Goal: Navigation & Orientation: Find specific page/section

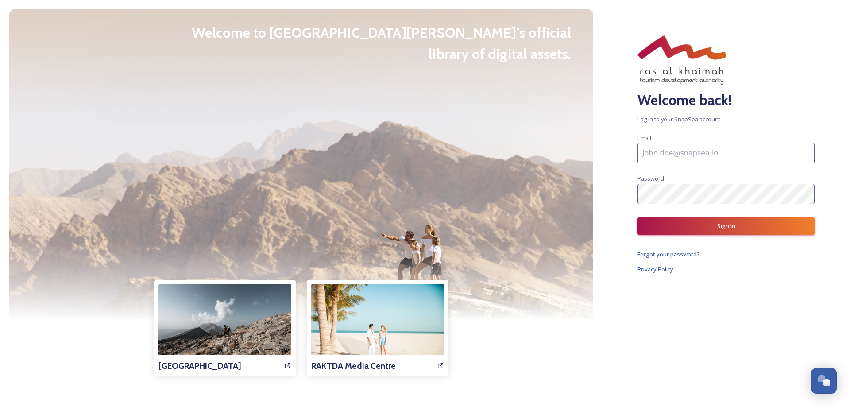
click at [657, 156] on input at bounding box center [725, 153] width 177 height 20
paste input "[EMAIL_ADDRESS][DOMAIN_NAME]"
type input "[EMAIL_ADDRESS][DOMAIN_NAME]"
click at [729, 226] on button "Sign In" at bounding box center [725, 225] width 177 height 17
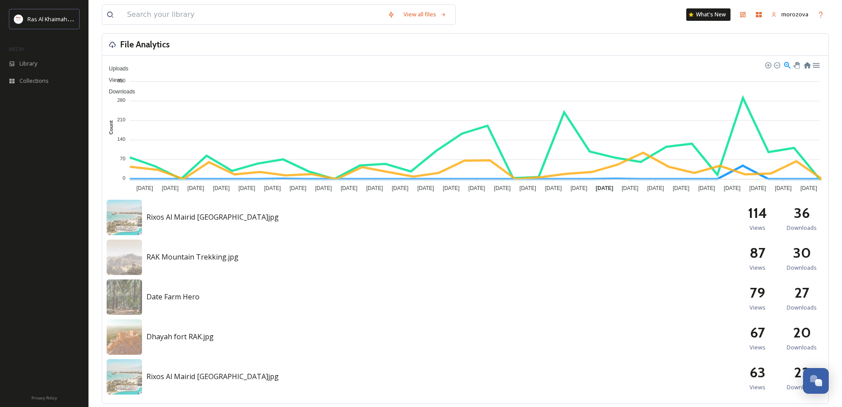
scroll to position [354, 0]
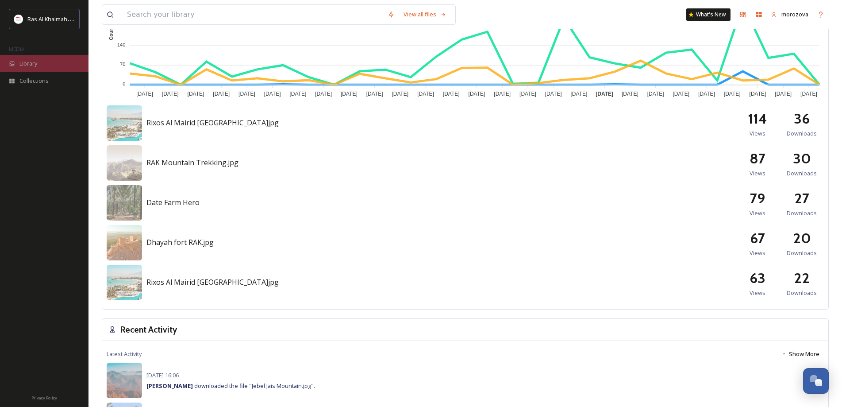
click at [57, 65] on div "Library" at bounding box center [44, 63] width 88 height 17
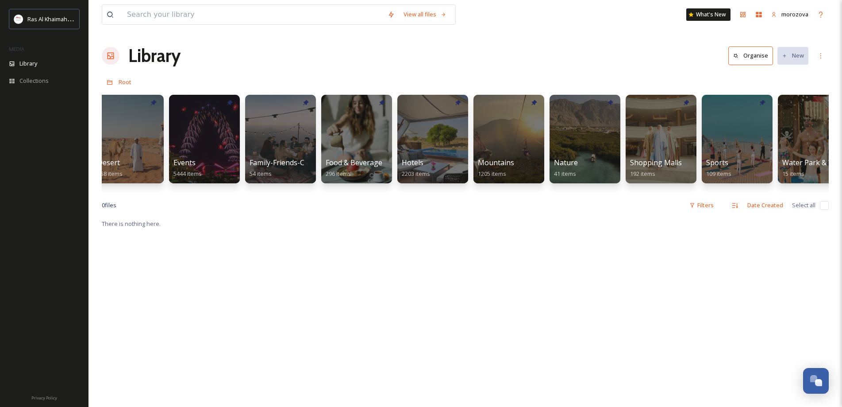
scroll to position [0, 152]
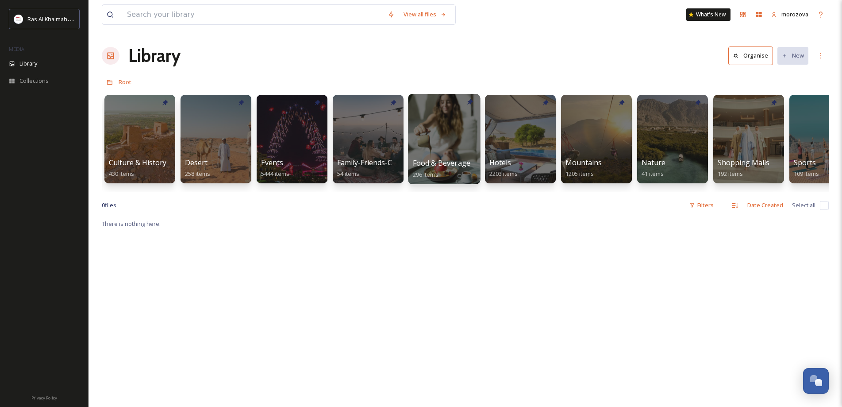
click at [440, 139] on div at bounding box center [444, 139] width 72 height 90
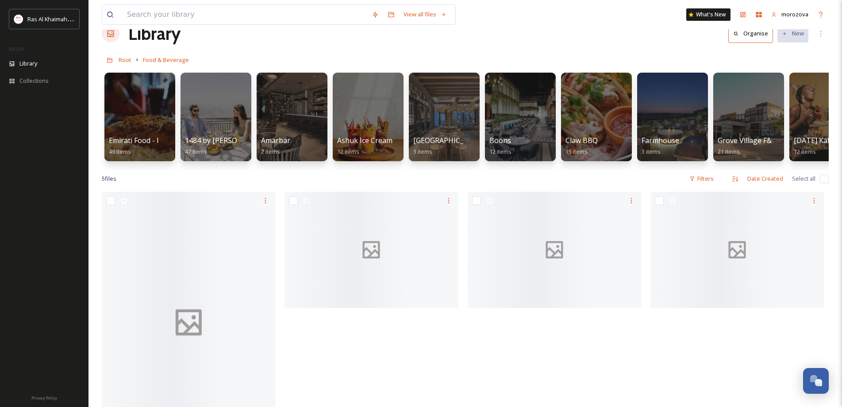
scroll to position [88, 0]
